Goal: Check status

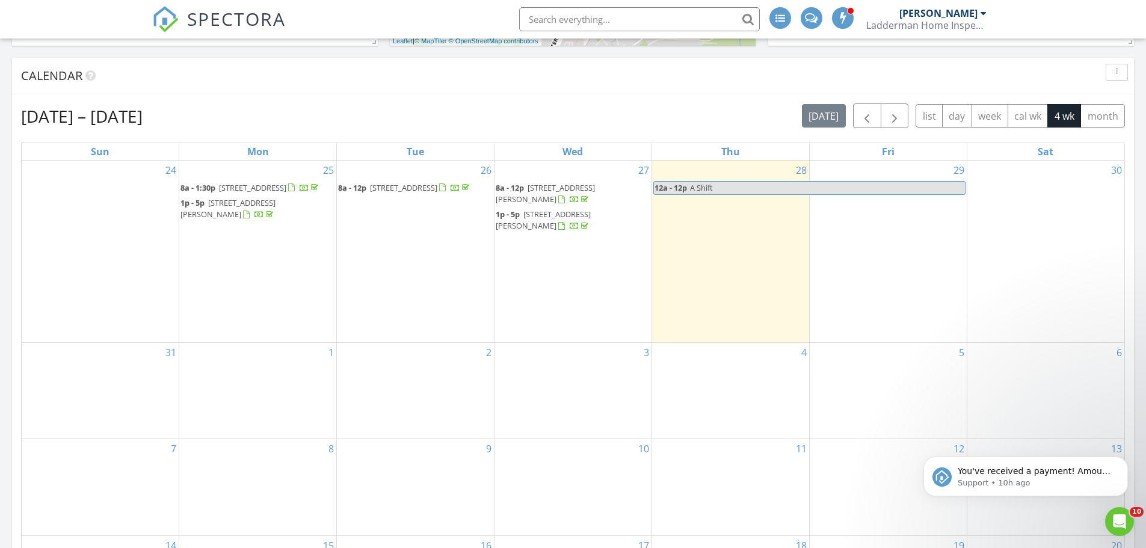
scroll to position [481, 0]
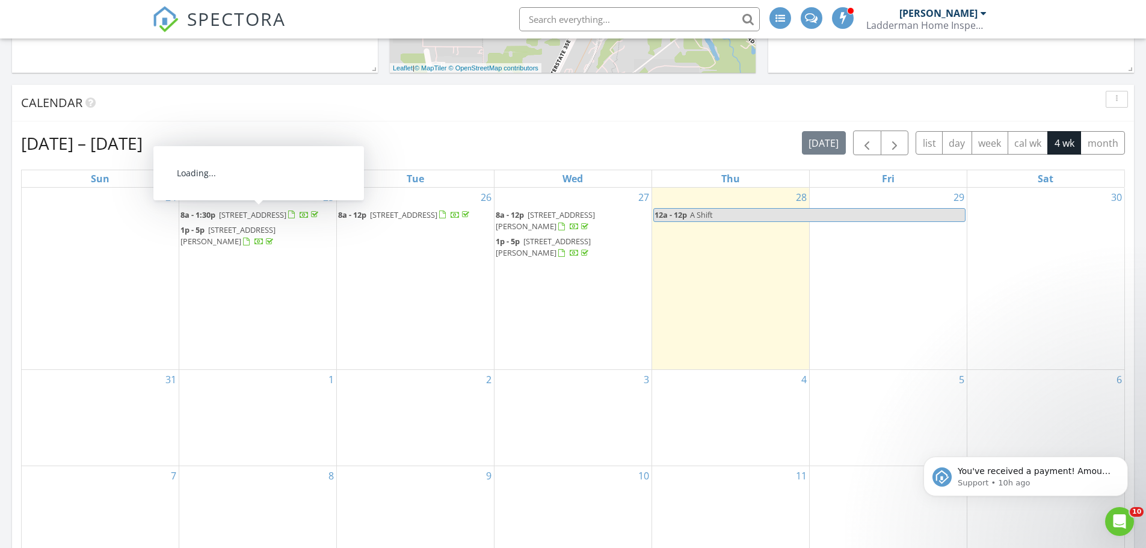
click at [223, 218] on span "370 Pleasant Colony Dr., Waxahachie 75165" at bounding box center [252, 214] width 67 height 11
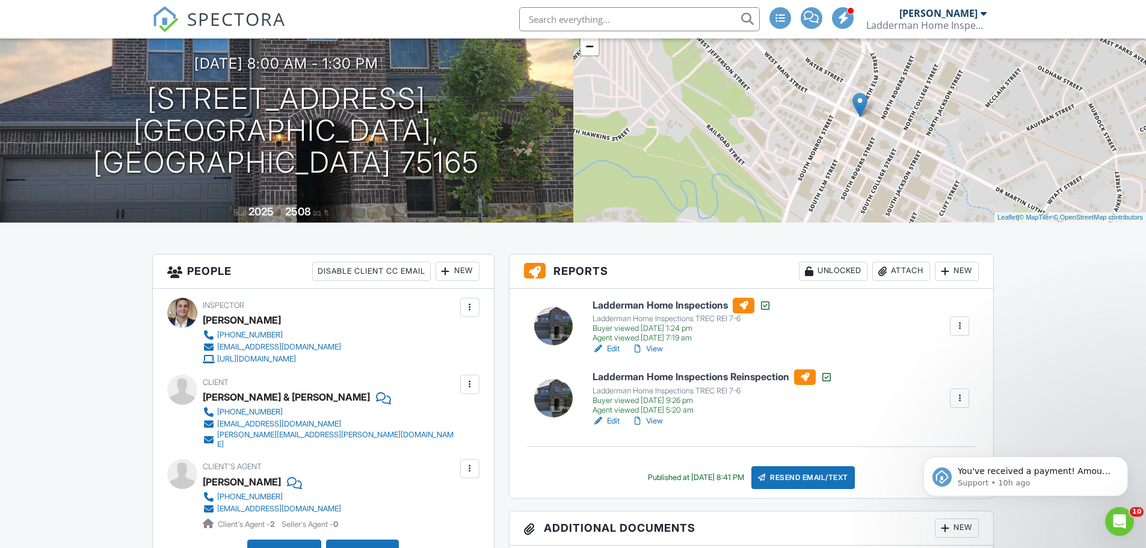
scroll to position [120, 0]
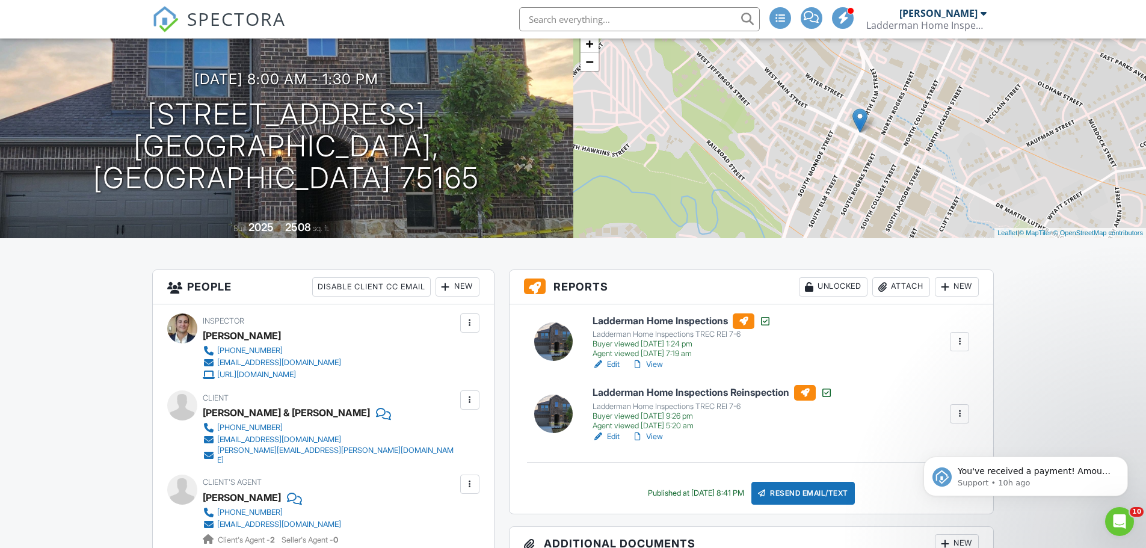
click at [654, 440] on link "View" at bounding box center [647, 437] width 31 height 12
